Goal: Task Accomplishment & Management: Use online tool/utility

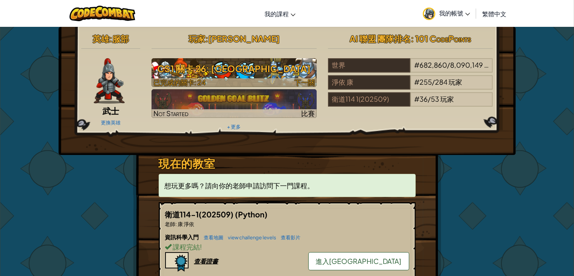
click at [239, 76] on h3 "CS1 關卡 26: [GEOGRAPHIC_DATA]" at bounding box center [233, 68] width 165 height 17
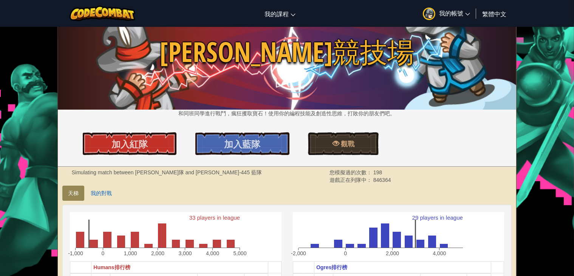
scroll to position [38, 0]
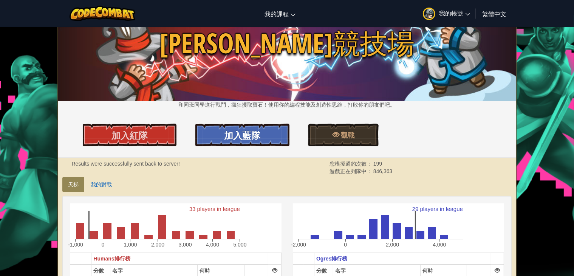
click at [222, 140] on link "加入藍隊" at bounding box center [242, 134] width 94 height 23
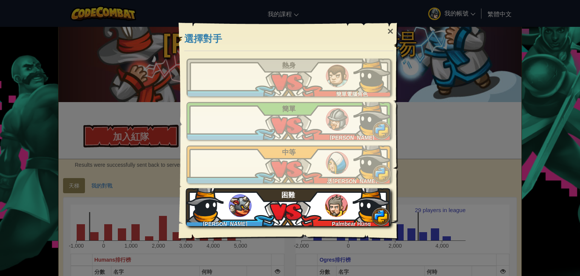
click at [325, 197] on div "林暐澄 Palmbear Hung 困難" at bounding box center [288, 207] width 205 height 38
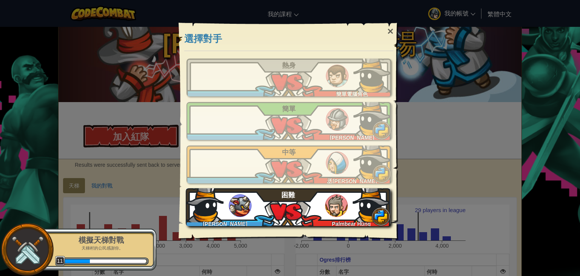
click at [240, 216] on img at bounding box center [240, 205] width 23 height 23
click at [281, 225] on div "教學 如果您尚未玩過，建議先嘗試教學 略過教學 林暐澄 簡單電腦角色 熱身 林暐澄 何兆 勛 簡單 林暐澄 丞皓 許 中等 林暐澄 Palmbear Hung…" at bounding box center [289, 145] width 220 height 189
click at [272, 215] on div "林暐澄 Palmbear Hung 困難" at bounding box center [288, 207] width 205 height 38
click at [279, 213] on div "林暐澄 Palmbear Hung 困難" at bounding box center [288, 207] width 205 height 38
click at [245, 202] on img at bounding box center [240, 205] width 23 height 23
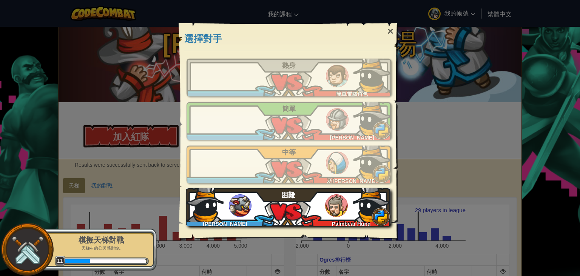
click at [275, 218] on div "林暐澄 Palmbear Hung 困難" at bounding box center [288, 207] width 205 height 38
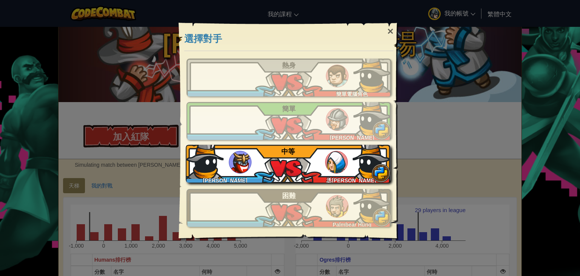
click at [299, 164] on div "林暐澄 丞皓 許 中等" at bounding box center [288, 164] width 205 height 38
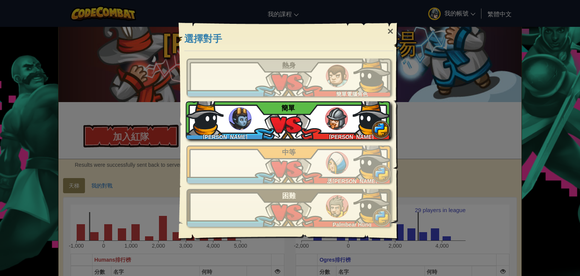
click at [267, 116] on div "林暐澄 何兆 勛 簡單" at bounding box center [288, 120] width 205 height 38
click at [299, 126] on div "林暐澄 何兆 勛 簡單" at bounding box center [288, 120] width 205 height 38
click at [326, 116] on img at bounding box center [336, 118] width 23 height 23
click at [208, 108] on img at bounding box center [205, 116] width 38 height 38
click at [211, 112] on img at bounding box center [205, 116] width 38 height 38
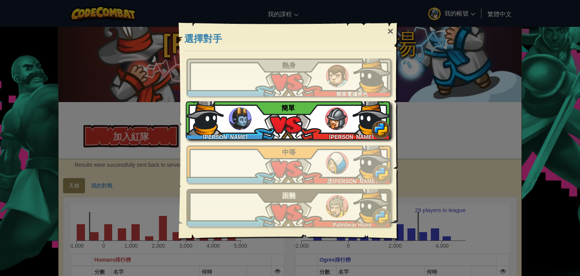
click at [311, 131] on div "[PERSON_NAME]" at bounding box center [349, 135] width 82 height 8
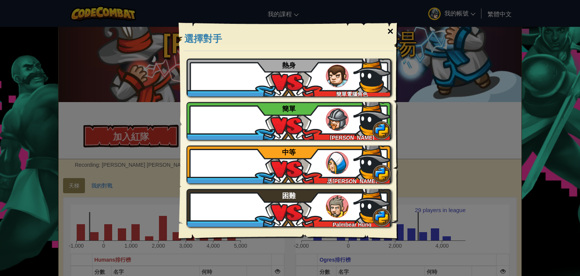
click at [392, 32] on div "×" at bounding box center [390, 31] width 17 height 22
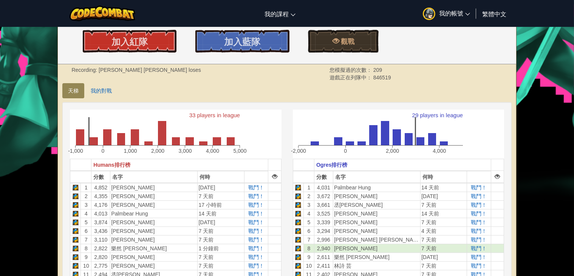
scroll to position [151, 0]
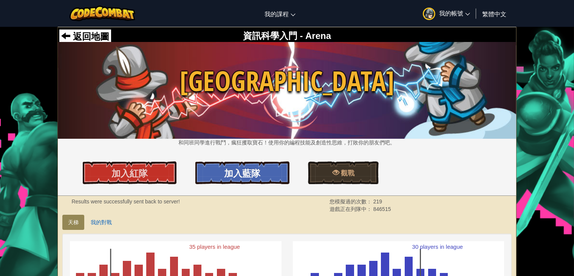
click at [229, 180] on link "加入藍隊" at bounding box center [242, 172] width 94 height 23
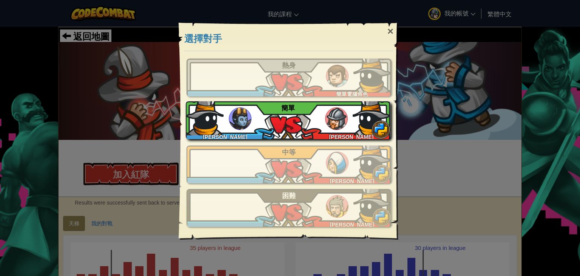
click at [307, 117] on div "林暐澄 黃宥 閔 簡單" at bounding box center [288, 120] width 205 height 38
click at [251, 116] on div "林暐澄 黃宥 閔 簡單" at bounding box center [288, 120] width 205 height 38
click at [311, 111] on div "林暐澄 黃宥 閔 簡單" at bounding box center [288, 120] width 205 height 38
click at [245, 123] on img at bounding box center [240, 118] width 23 height 23
click at [217, 112] on img at bounding box center [205, 116] width 38 height 38
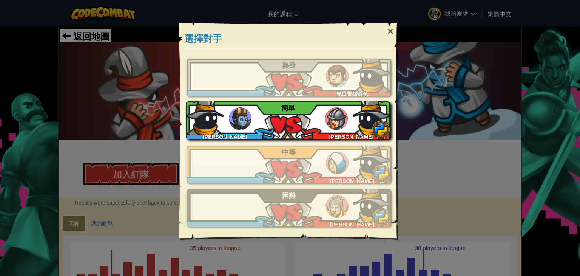
click at [278, 130] on div "[PERSON_NAME] [PERSON_NAME] 簡單" at bounding box center [288, 120] width 205 height 38
click at [276, 133] on div "[PERSON_NAME] [PERSON_NAME] 簡單" at bounding box center [288, 120] width 205 height 38
click at [212, 108] on img at bounding box center [205, 116] width 38 height 38
click at [207, 122] on img at bounding box center [205, 116] width 38 height 38
click at [224, 128] on img at bounding box center [205, 116] width 38 height 38
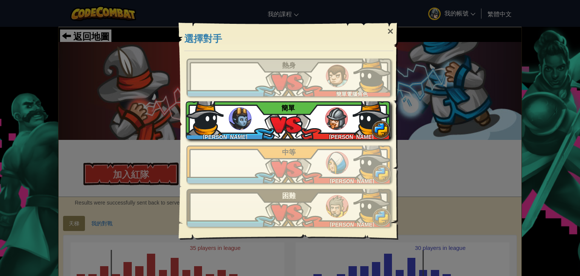
click at [222, 125] on img at bounding box center [205, 116] width 38 height 38
click at [240, 119] on img at bounding box center [240, 118] width 23 height 23
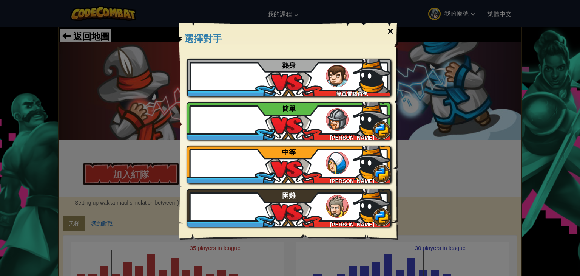
click at [390, 33] on div "×" at bounding box center [390, 31] width 17 height 22
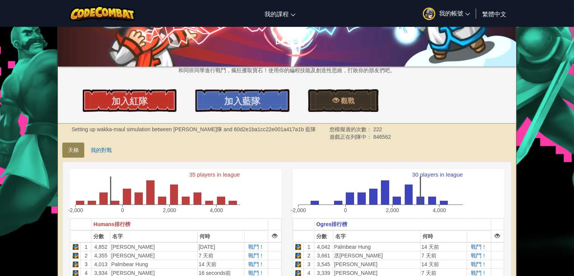
scroll to position [113, 0]
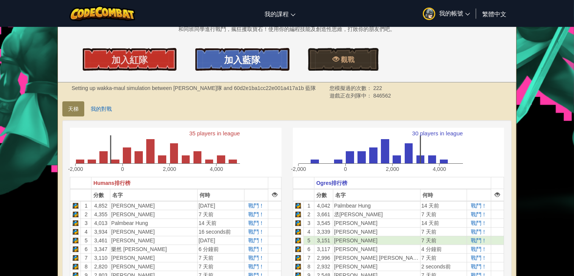
click at [207, 64] on link "加入藍隊" at bounding box center [242, 59] width 94 height 23
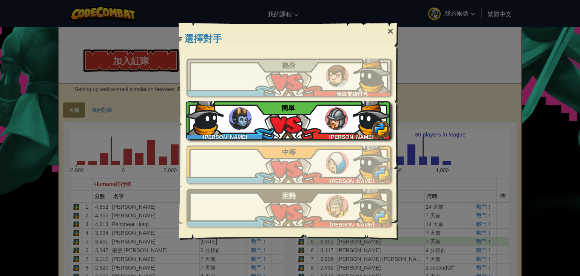
click at [288, 117] on div "林暐澄 黃宥 閔 簡單" at bounding box center [288, 120] width 205 height 38
click at [290, 128] on div "林暐澄 黃宥 閔 簡單" at bounding box center [288, 120] width 205 height 38
click at [264, 125] on div "林暐澄 黃宥 閔 簡單" at bounding box center [288, 120] width 205 height 38
click at [252, 111] on div "林暐澄 黃宥 閔 簡單" at bounding box center [288, 120] width 205 height 38
click at [231, 114] on img at bounding box center [240, 118] width 23 height 23
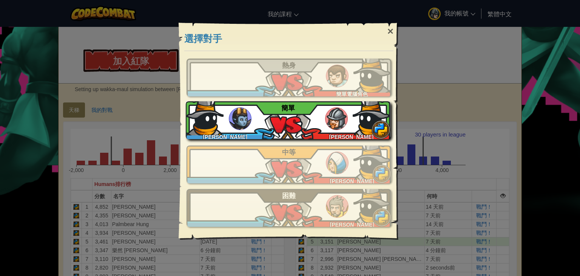
click at [252, 131] on div "[PERSON_NAME]" at bounding box center [227, 135] width 82 height 8
click at [230, 128] on div "林暐澄 黃宥 閔 簡單" at bounding box center [288, 120] width 205 height 38
click at [270, 128] on div "林暐澄 黃宥 閔 簡單" at bounding box center [288, 120] width 205 height 38
click at [263, 121] on div "林暐澄 黃宥 閔 簡單" at bounding box center [288, 120] width 205 height 38
click at [258, 117] on div "林暐澄 黃宥 閔 簡單" at bounding box center [288, 120] width 205 height 38
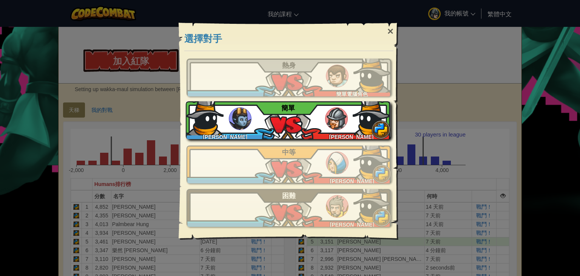
click at [254, 118] on div "林暐澄 黃宥 閔 簡單" at bounding box center [288, 120] width 205 height 38
click at [249, 118] on img at bounding box center [240, 118] width 23 height 23
click at [258, 108] on div "林暐澄 黃宥 閔 簡單" at bounding box center [288, 120] width 205 height 38
click at [257, 116] on div "林暐澄 黃宥 閔 簡單" at bounding box center [288, 120] width 205 height 38
click at [218, 125] on img at bounding box center [205, 116] width 38 height 38
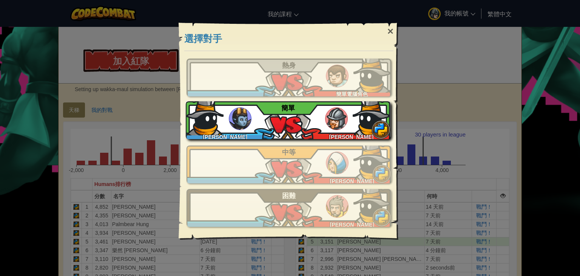
click at [236, 119] on img at bounding box center [240, 118] width 23 height 23
click at [213, 135] on div "[PERSON_NAME]" at bounding box center [227, 135] width 82 height 8
click at [219, 114] on img at bounding box center [205, 116] width 38 height 38
click at [233, 137] on span "[PERSON_NAME]" at bounding box center [225, 137] width 44 height 6
click at [213, 120] on img at bounding box center [205, 116] width 38 height 38
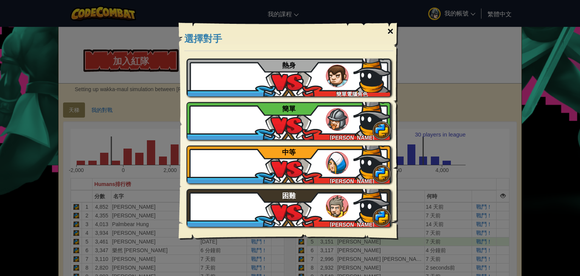
click at [386, 34] on div "×" at bounding box center [390, 31] width 17 height 22
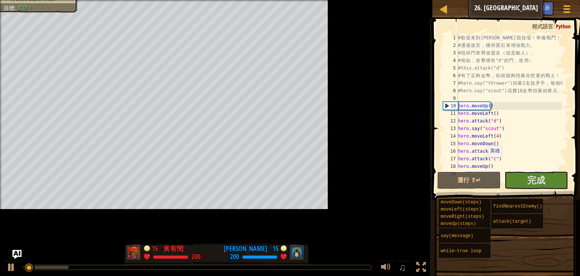
click at [484, 164] on div "# 歡 迎 來 到 Wakka Maul 競 技 場 ！ 準 備 戰 鬥 ！ # 通 過 迷 宮 ， 獲 得 寶 石 來 增 強 戰 力 。 # 毀 掉 門 …" at bounding box center [562, 109] width 210 height 151
type textarea "hero.moveUp()"
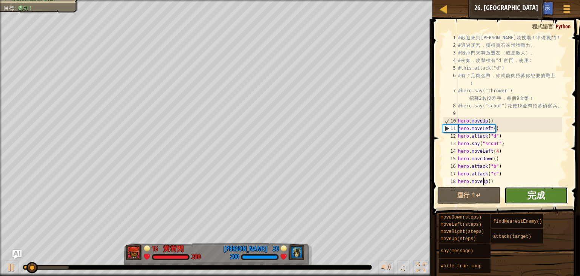
click at [543, 199] on span "完成" at bounding box center [536, 195] width 18 height 12
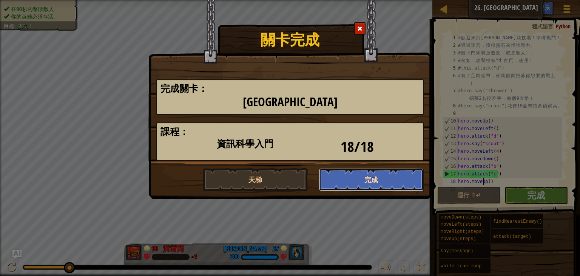
click at [372, 173] on button "完成" at bounding box center [371, 179] width 105 height 23
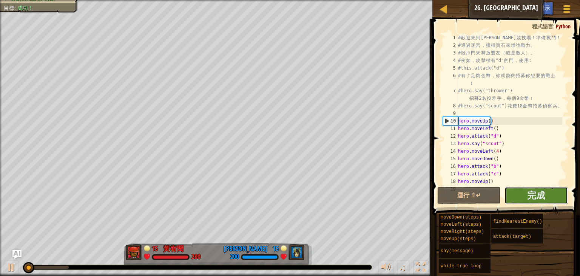
click at [526, 200] on button "完成" at bounding box center [535, 195] width 63 height 17
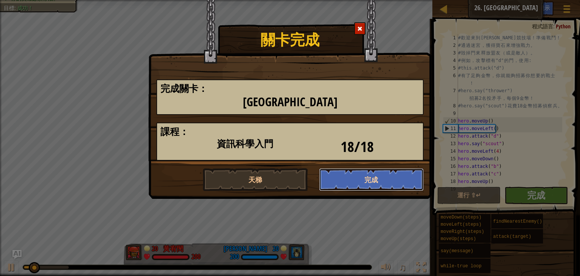
click at [338, 185] on button "完成" at bounding box center [371, 179] width 105 height 23
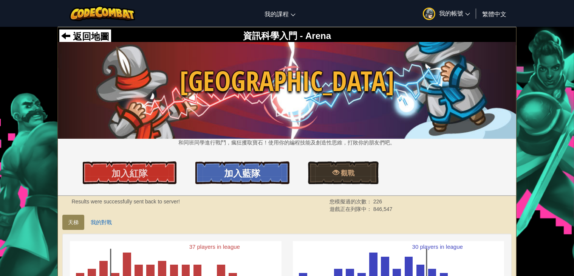
click at [251, 175] on span "加入藍隊" at bounding box center [242, 173] width 36 height 12
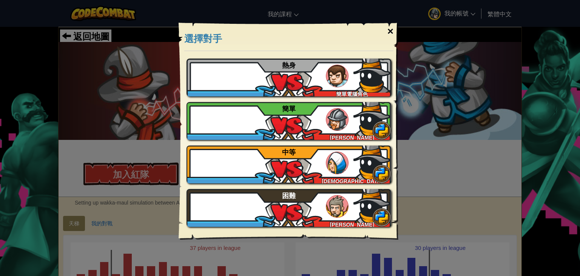
click at [387, 26] on div "×" at bounding box center [390, 31] width 17 height 22
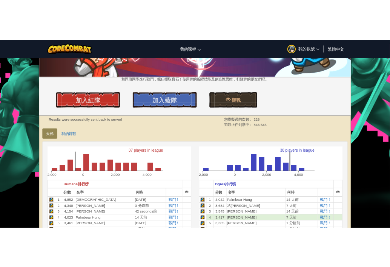
scroll to position [38, 0]
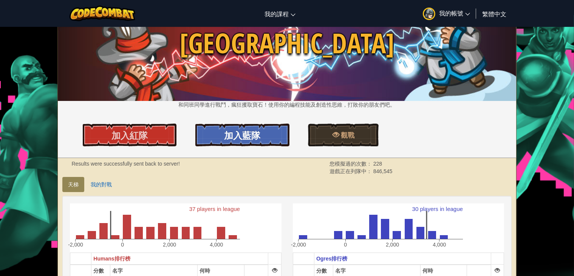
click at [254, 140] on span "加入藍隊" at bounding box center [242, 135] width 36 height 12
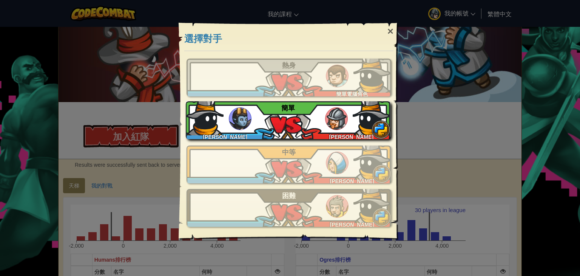
click at [269, 136] on div "林暐澄 李愷 杰 簡單" at bounding box center [288, 120] width 205 height 38
click at [265, 127] on div "林暐澄 李愷 杰 簡單" at bounding box center [288, 120] width 205 height 38
click at [274, 123] on div "林暐澄 李愷 杰 簡單" at bounding box center [288, 120] width 205 height 38
click at [252, 130] on div "林暐澄 李愷 杰 簡單" at bounding box center [288, 120] width 205 height 38
click at [238, 118] on img at bounding box center [240, 118] width 23 height 23
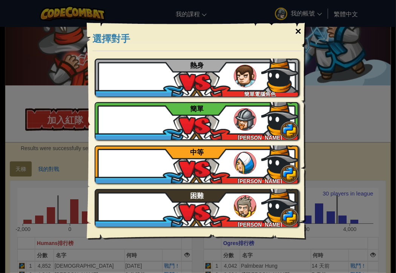
click at [299, 29] on div "×" at bounding box center [298, 31] width 17 height 22
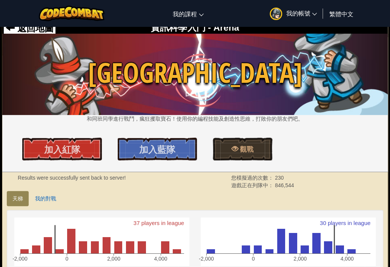
scroll to position [0, 0]
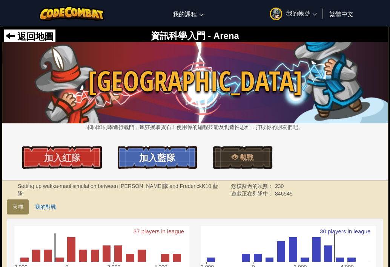
click at [157, 156] on span "加入藍隊" at bounding box center [157, 157] width 36 height 12
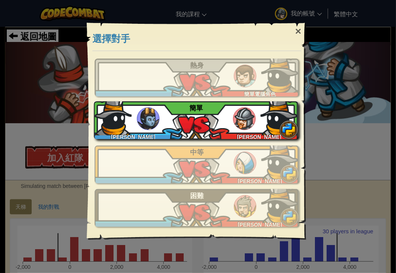
click at [201, 127] on div "[PERSON_NAME] [PERSON_NAME] 簡單" at bounding box center [196, 120] width 205 height 38
click at [258, 112] on div "[PERSON_NAME] [PERSON_NAME] 簡單" at bounding box center [196, 120] width 205 height 38
click at [295, 130] on span at bounding box center [289, 129] width 19 height 19
click at [157, 131] on div "[PERSON_NAME]" at bounding box center [135, 135] width 82 height 8
click at [202, 129] on div "[PERSON_NAME] [PERSON_NAME] 簡單" at bounding box center [196, 120] width 205 height 38
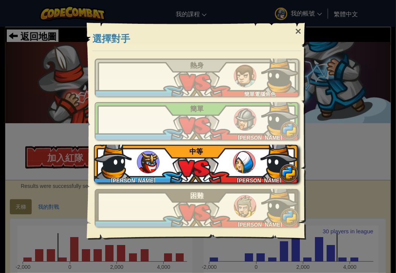
click at [253, 163] on img at bounding box center [244, 162] width 23 height 23
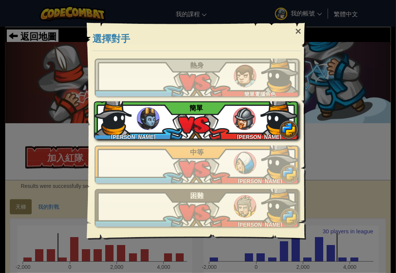
click at [237, 123] on img at bounding box center [244, 118] width 23 height 23
click at [242, 117] on img at bounding box center [244, 118] width 23 height 23
click at [174, 119] on div "林暐澄 黃宥 閔 簡單" at bounding box center [196, 120] width 205 height 38
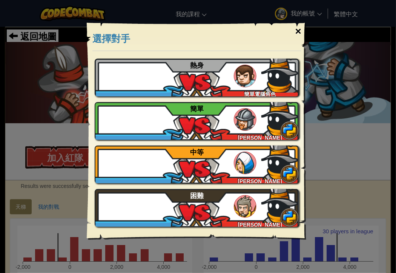
click at [298, 32] on div "×" at bounding box center [298, 31] width 17 height 22
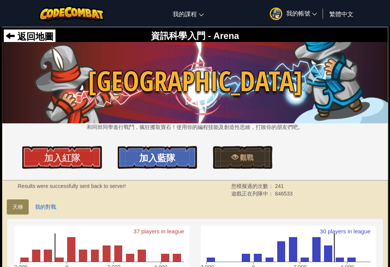
click at [174, 155] on span "加入藍隊" at bounding box center [157, 157] width 36 height 12
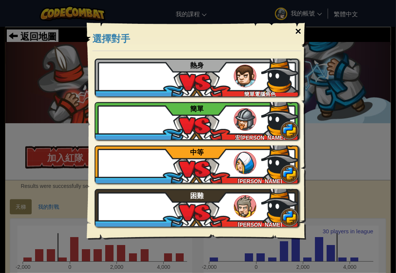
click at [298, 33] on div "×" at bounding box center [298, 31] width 17 height 22
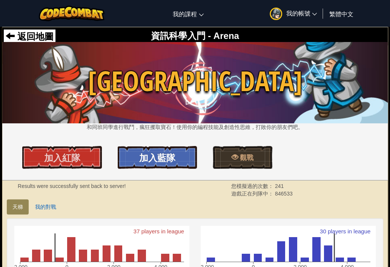
click at [156, 163] on span "加入藍隊" at bounding box center [157, 157] width 36 height 12
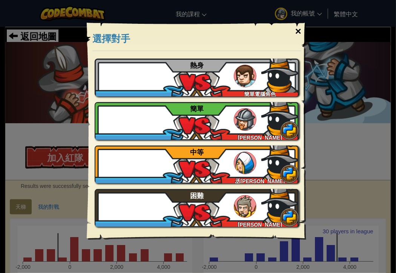
click at [300, 30] on div "×" at bounding box center [298, 31] width 17 height 22
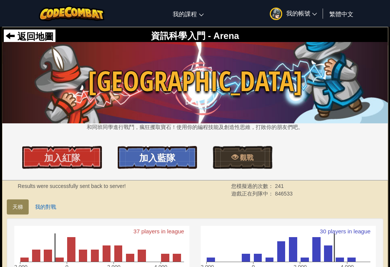
click at [138, 157] on link "加入藍隊" at bounding box center [157, 157] width 79 height 23
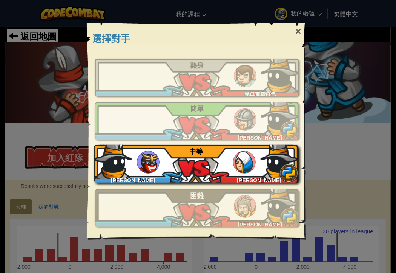
click at [205, 178] on div "林暐澄 沈宗 亮 中等" at bounding box center [196, 164] width 205 height 38
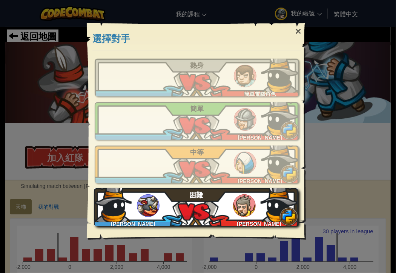
click at [238, 209] on img at bounding box center [244, 205] width 23 height 23
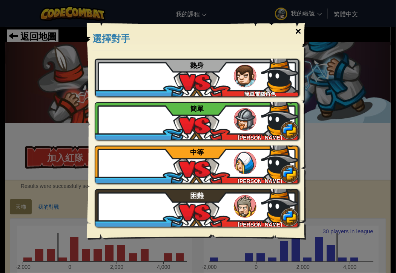
click at [294, 28] on div "×" at bounding box center [298, 31] width 17 height 22
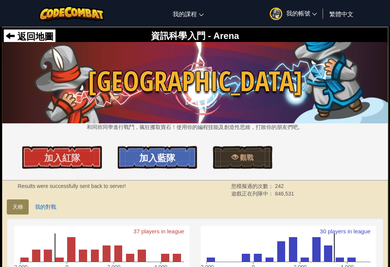
click at [180, 156] on link "加入藍隊" at bounding box center [157, 157] width 79 height 23
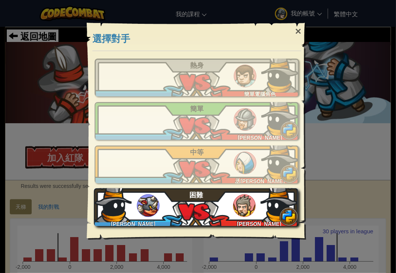
click at [188, 196] on div "林暐澄 何兆 勛 困難" at bounding box center [196, 207] width 205 height 38
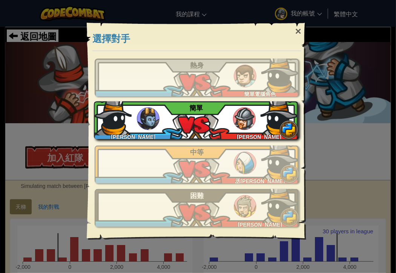
click at [219, 136] on div "[PERSON_NAME]" at bounding box center [258, 135] width 82 height 8
click at [241, 109] on img at bounding box center [244, 118] width 23 height 23
click at [230, 120] on div "林暐澄 鄭暐 騰 簡單" at bounding box center [196, 120] width 205 height 38
click at [249, 121] on img at bounding box center [244, 118] width 23 height 23
click at [228, 131] on div "[PERSON_NAME]" at bounding box center [258, 135] width 82 height 8
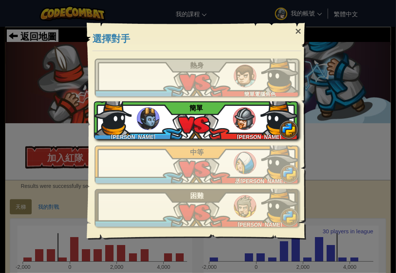
click at [202, 127] on div "林暐澄 鄭暐 騰 簡單" at bounding box center [196, 120] width 205 height 38
click at [208, 106] on div "林暐澄 鄭暐 騰 簡單" at bounding box center [196, 120] width 205 height 38
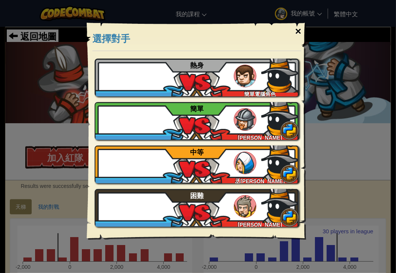
click at [301, 31] on div "×" at bounding box center [298, 31] width 17 height 22
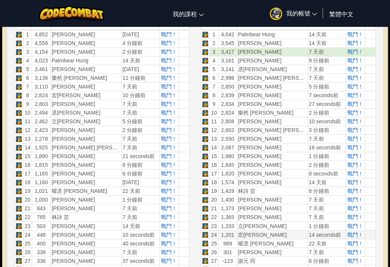
scroll to position [264, 0]
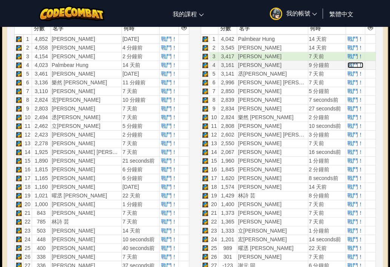
click at [357, 63] on span "戰鬥！" at bounding box center [356, 65] width 16 height 6
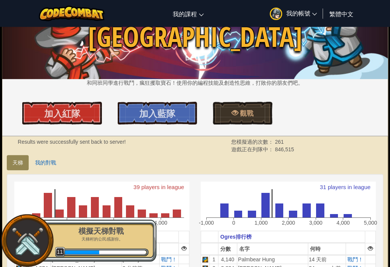
scroll to position [38, 0]
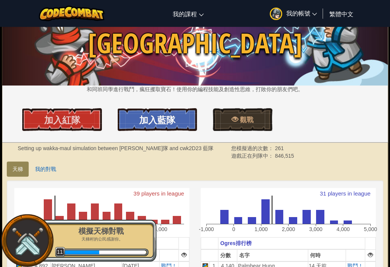
click at [166, 128] on link "加入藍隊" at bounding box center [157, 119] width 79 height 23
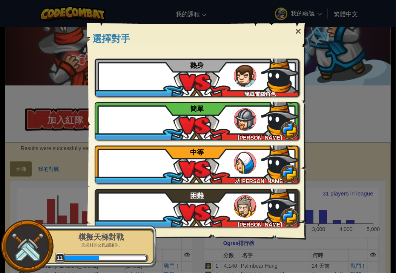
click at [166, 128] on div "林暐澄 鄭暐 騰 簡單" at bounding box center [197, 121] width 205 height 38
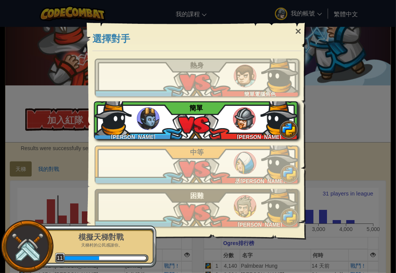
click at [170, 108] on div "林暐澄 鄭暐 騰 簡單" at bounding box center [196, 120] width 205 height 38
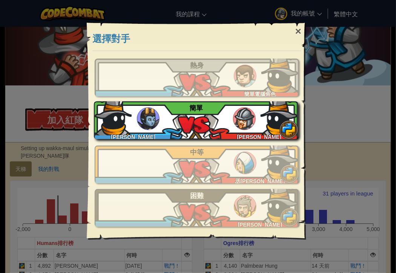
drag, startPoint x: 202, startPoint y: 111, endPoint x: 199, endPoint y: 106, distance: 5.8
click at [202, 111] on span "簡單" at bounding box center [197, 108] width 14 height 8
click at [220, 121] on div "林暐澄 鄭暐 騰 簡單" at bounding box center [196, 120] width 205 height 38
click at [145, 114] on img at bounding box center [148, 118] width 23 height 23
click at [149, 117] on img at bounding box center [148, 118] width 23 height 23
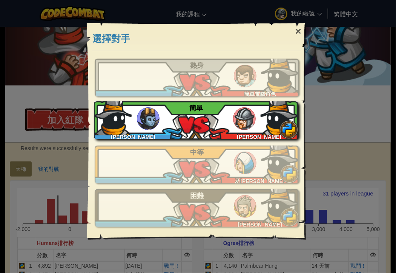
click at [150, 113] on img at bounding box center [148, 118] width 23 height 23
click at [147, 128] on img at bounding box center [148, 118] width 23 height 23
click at [233, 111] on div "林暐澄 鄭暐 騰 簡單" at bounding box center [196, 120] width 205 height 38
click at [190, 115] on div "林暐澄 鄭暐 騰 簡單" at bounding box center [196, 120] width 205 height 38
click at [158, 117] on img at bounding box center [148, 118] width 23 height 23
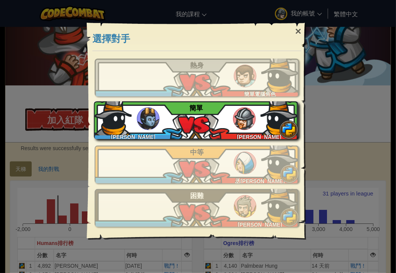
click at [174, 117] on div "林暐澄 鄭暐 騰 簡單" at bounding box center [196, 120] width 205 height 38
click at [160, 108] on div "林暐澄 鄭暐 騰 簡單" at bounding box center [196, 120] width 205 height 38
click at [150, 113] on img at bounding box center [148, 118] width 23 height 23
click at [139, 111] on div "林暐澄 鄭暐 騰 簡單" at bounding box center [196, 120] width 205 height 38
click at [114, 111] on img at bounding box center [113, 116] width 38 height 38
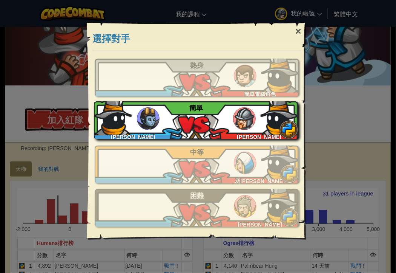
click at [112, 120] on img at bounding box center [113, 116] width 38 height 38
click at [113, 120] on img at bounding box center [113, 116] width 38 height 38
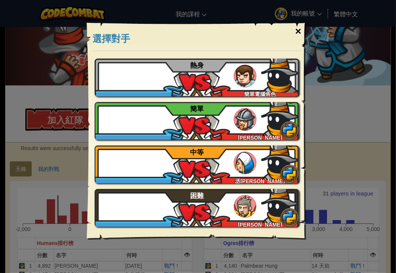
click at [298, 25] on div "×" at bounding box center [298, 31] width 17 height 22
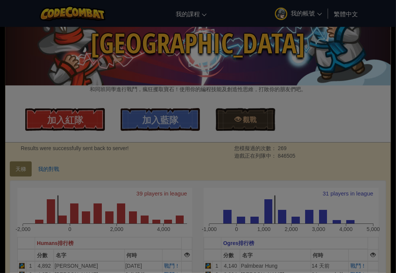
drag, startPoint x: 298, startPoint y: 26, endPoint x: 293, endPoint y: 28, distance: 4.9
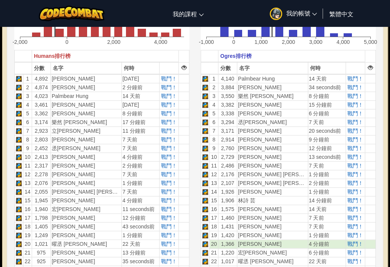
scroll to position [151, 0]
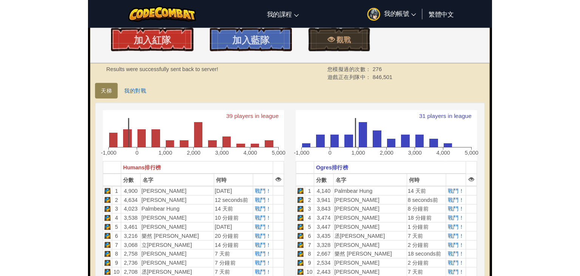
scroll to position [38, 0]
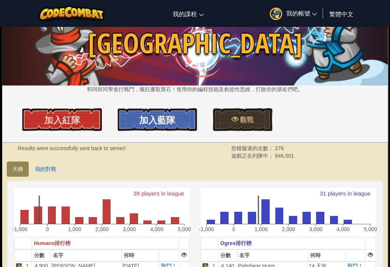
click at [177, 116] on link "加入藍隊" at bounding box center [157, 119] width 79 height 23
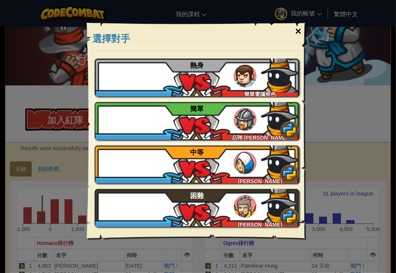
click at [298, 27] on div "×" at bounding box center [298, 31] width 17 height 22
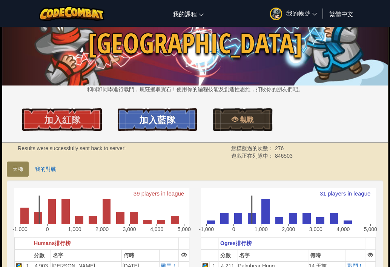
click at [170, 126] on link "加入藍隊" at bounding box center [157, 119] width 79 height 23
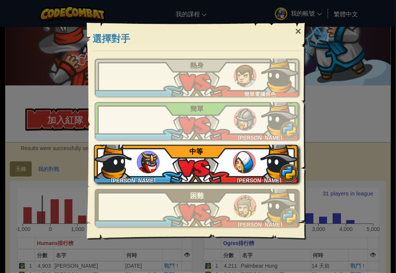
click at [191, 154] on span "中等" at bounding box center [197, 152] width 14 height 8
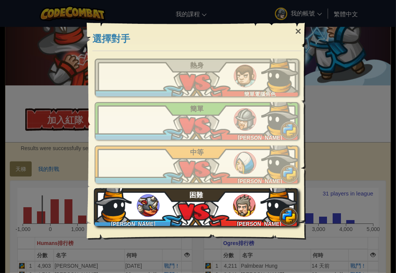
click at [160, 208] on div "[PERSON_NAME] [PERSON_NAME] 困難" at bounding box center [196, 207] width 205 height 38
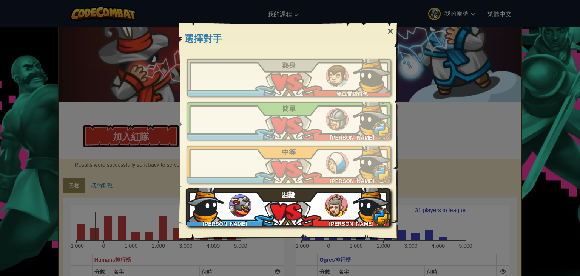
click at [284, 197] on span "困難" at bounding box center [288, 195] width 14 height 8
click at [323, 199] on div "[PERSON_NAME] [PERSON_NAME] 困難" at bounding box center [288, 207] width 205 height 38
click at [295, 204] on div "[PERSON_NAME] [PERSON_NAME] 困難" at bounding box center [288, 207] width 205 height 38
click at [275, 224] on div "[PERSON_NAME] [PERSON_NAME] 困難" at bounding box center [288, 207] width 205 height 38
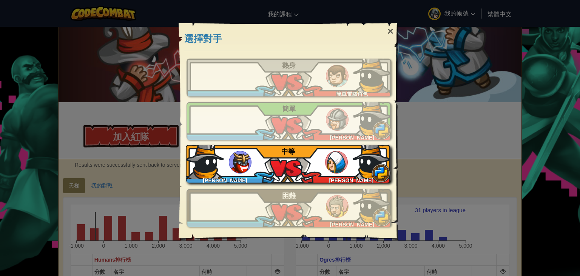
click at [236, 182] on div "[PERSON_NAME]電腦角色 熱身 [PERSON_NAME] [PERSON_NAME] [PERSON_NAME] [PERSON_NAME] [P…" at bounding box center [289, 143] width 205 height 168
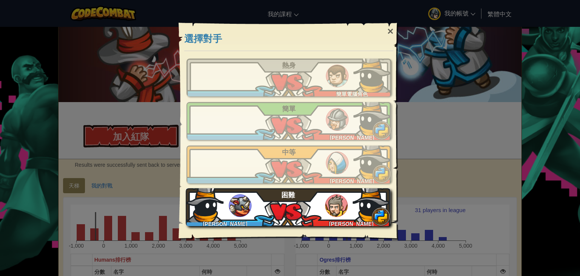
click at [248, 208] on img at bounding box center [240, 205] width 23 height 23
click at [252, 210] on div "[PERSON_NAME] [PERSON_NAME] 困難" at bounding box center [288, 207] width 205 height 38
click at [265, 213] on div "[PERSON_NAME] [PERSON_NAME] 困難" at bounding box center [288, 207] width 205 height 38
click at [250, 211] on div "[PERSON_NAME] [PERSON_NAME] 困難" at bounding box center [288, 207] width 205 height 38
click at [286, 215] on div "[PERSON_NAME] [PERSON_NAME] 困難" at bounding box center [288, 207] width 205 height 38
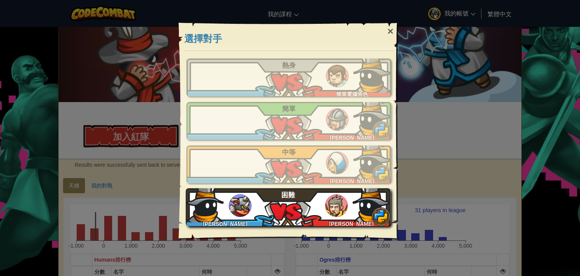
click at [285, 216] on div "[PERSON_NAME] [PERSON_NAME] 困難" at bounding box center [288, 207] width 205 height 38
click at [260, 225] on div "[PERSON_NAME]" at bounding box center [227, 222] width 82 height 8
click at [263, 211] on div "[PERSON_NAME] [PERSON_NAME] 困難" at bounding box center [288, 207] width 205 height 38
click at [249, 204] on img at bounding box center [240, 205] width 23 height 23
click at [284, 204] on div "林暐澄 何秉 謙 困難" at bounding box center [288, 207] width 205 height 38
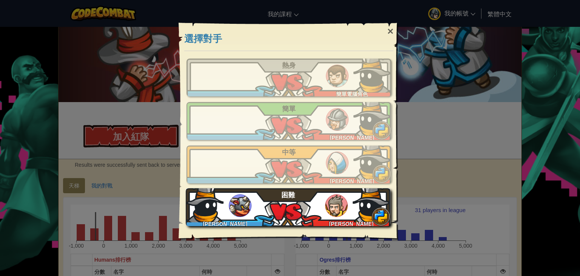
click at [297, 206] on div "林暐澄 何秉 謙 困難" at bounding box center [288, 207] width 205 height 38
click at [245, 201] on img at bounding box center [240, 205] width 23 height 23
click at [272, 213] on div "林暐澄 何秉 謙 困難" at bounding box center [288, 207] width 205 height 38
click at [208, 200] on img at bounding box center [205, 203] width 38 height 38
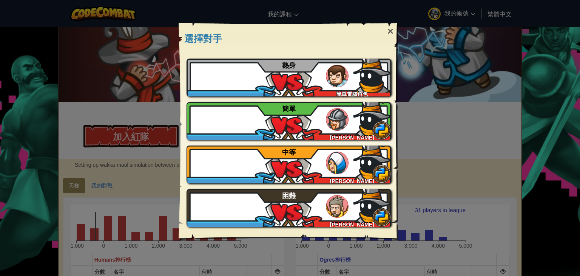
click at [219, 218] on img at bounding box center [206, 204] width 38 height 38
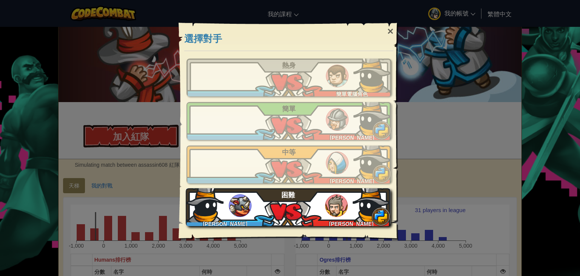
click at [246, 215] on img at bounding box center [240, 205] width 23 height 23
click at [251, 209] on div "林暐澄 何秉 謙 困難" at bounding box center [288, 207] width 205 height 38
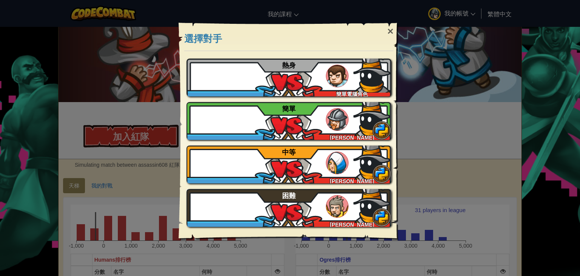
click at [223, 200] on img at bounding box center [206, 204] width 38 height 38
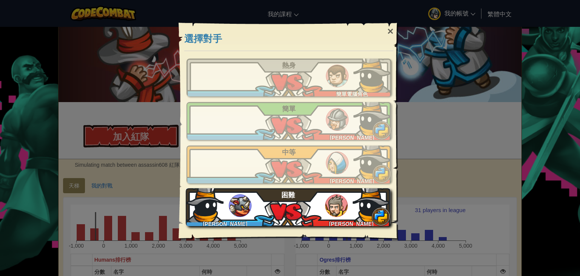
click at [273, 218] on div "林暐澄 何秉 謙 困難" at bounding box center [288, 207] width 205 height 38
click at [217, 219] on div "[PERSON_NAME]" at bounding box center [227, 222] width 82 height 8
click at [213, 201] on img at bounding box center [205, 203] width 38 height 38
click at [254, 221] on div "[PERSON_NAME]" at bounding box center [227, 222] width 82 height 8
click at [215, 214] on img at bounding box center [205, 203] width 38 height 38
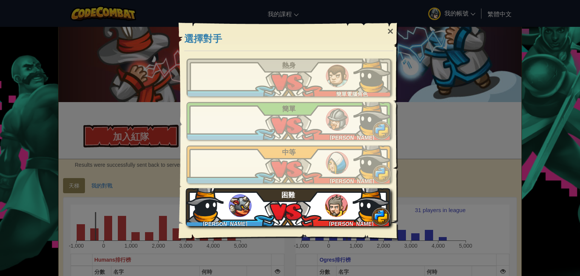
click at [202, 207] on img at bounding box center [205, 203] width 38 height 38
click at [235, 216] on div "林暐澄 何秉 謙 困難" at bounding box center [288, 207] width 205 height 38
click at [228, 215] on div "林暐澄 何秉 謙 困難" at bounding box center [288, 207] width 205 height 38
click at [233, 225] on div "教學 如果您尚未玩過，建議先嘗試教學 略過教學 林暐澄 簡單電腦角色 熱身 林暐澄 黃宥 閔 簡單 林暐澄 袁晨 瑀 中等 林暐澄 何秉 謙 困難" at bounding box center [289, 145] width 220 height 189
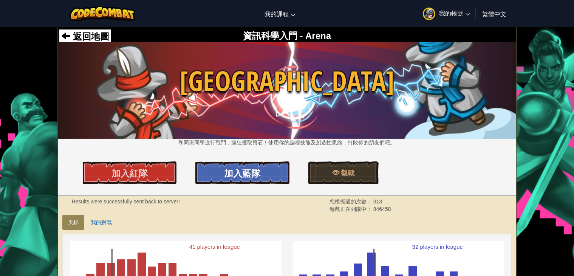
click at [222, 176] on link "加入藍隊" at bounding box center [242, 172] width 94 height 23
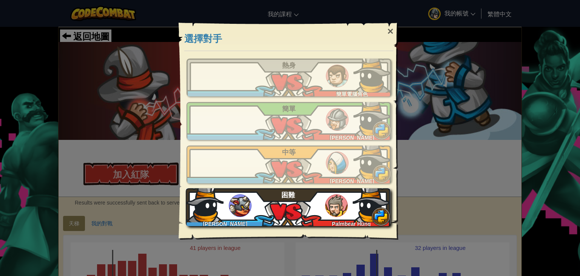
click at [350, 205] on div "[PERSON_NAME] Hung 困難" at bounding box center [288, 207] width 205 height 38
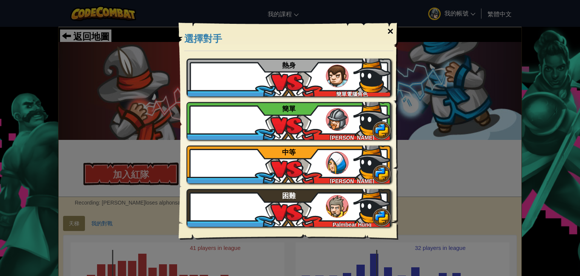
click at [386, 31] on div "×" at bounding box center [390, 31] width 17 height 22
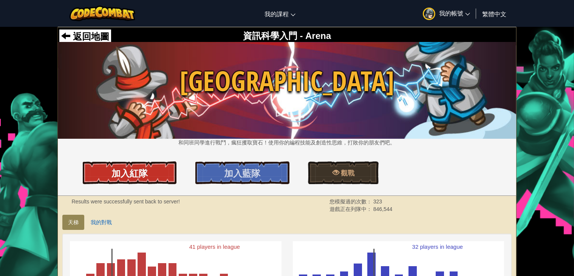
click at [142, 168] on span "加入紅隊" at bounding box center [129, 173] width 36 height 12
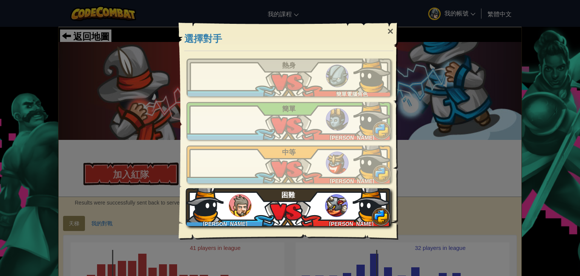
click at [278, 201] on div "[PERSON_NAME] [PERSON_NAME] 困難" at bounding box center [288, 207] width 205 height 38
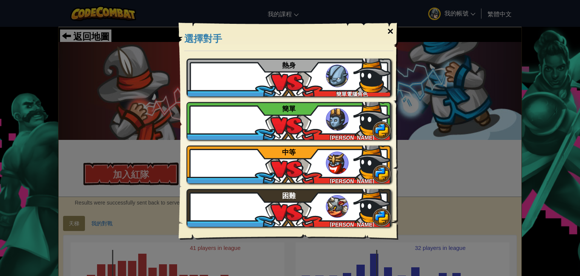
click at [386, 31] on div "×" at bounding box center [390, 31] width 17 height 22
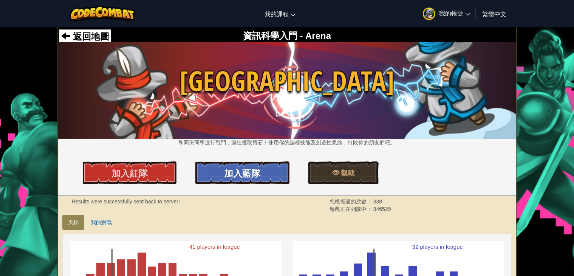
click at [253, 164] on link "加入藍隊" at bounding box center [242, 172] width 94 height 23
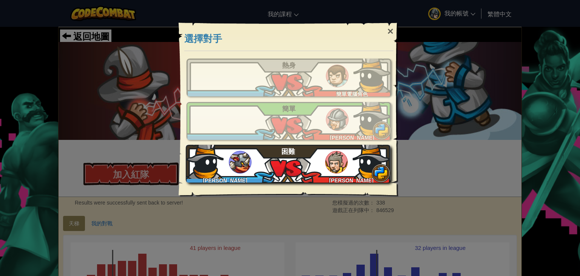
click at [293, 171] on div "[PERSON_NAME] [PERSON_NAME] 困難" at bounding box center [288, 164] width 205 height 38
click at [343, 158] on img at bounding box center [336, 162] width 23 height 23
click at [298, 176] on div "林暐澄 楊承 學 困難" at bounding box center [288, 164] width 205 height 38
click at [350, 162] on div "林暐澄 楊承 學 困難" at bounding box center [288, 164] width 205 height 38
click at [333, 169] on img at bounding box center [336, 162] width 23 height 23
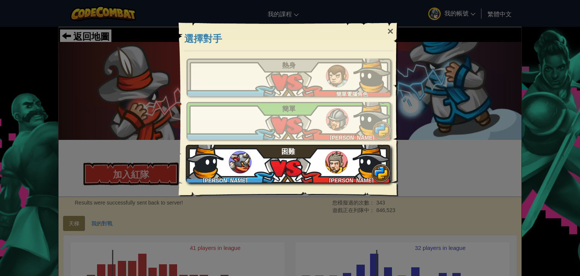
click at [258, 162] on div "林暐澄 楊承 學 困難" at bounding box center [288, 164] width 205 height 38
click at [306, 164] on div "林暐澄 楊承 學 困難" at bounding box center [288, 164] width 205 height 38
click at [289, 149] on span "困難" at bounding box center [288, 152] width 14 height 8
click at [315, 153] on div "林暐澄 楊承 學 困難" at bounding box center [288, 164] width 205 height 38
click at [285, 152] on span "困難" at bounding box center [288, 152] width 14 height 8
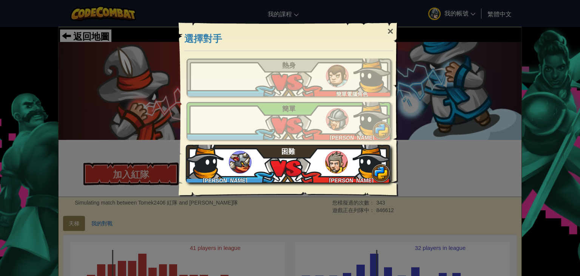
click at [244, 159] on img at bounding box center [240, 162] width 23 height 23
click at [248, 171] on div "林暐澄 楊承 學 困難" at bounding box center [288, 164] width 205 height 38
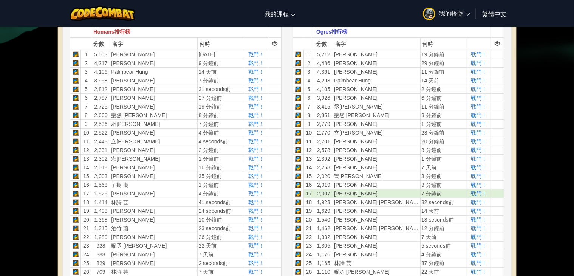
scroll to position [113, 0]
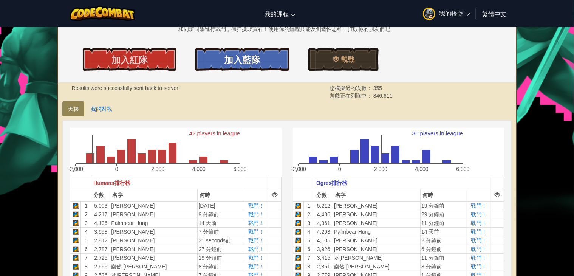
click at [202, 59] on link "加入藍隊" at bounding box center [242, 59] width 94 height 23
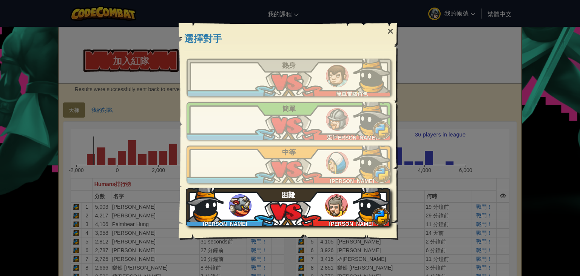
click at [282, 216] on div "[PERSON_NAME] [PERSON_NAME] 廷 困難" at bounding box center [288, 207] width 205 height 38
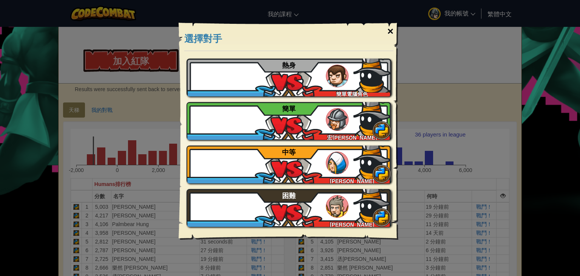
click at [384, 30] on div "×" at bounding box center [390, 31] width 17 height 22
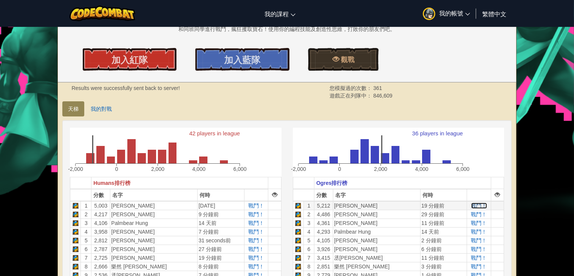
click at [474, 207] on span "戰鬥！" at bounding box center [479, 205] width 16 height 6
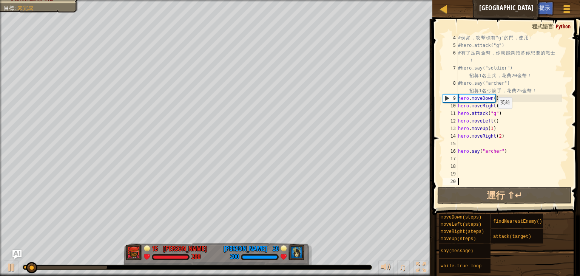
scroll to position [23, 0]
